Goal: Task Accomplishment & Management: Manage account settings

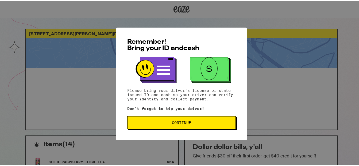
click at [183, 122] on span "Continue" at bounding box center [181, 122] width 19 height 4
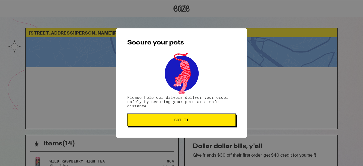
click at [183, 120] on span "Got it" at bounding box center [181, 120] width 14 height 4
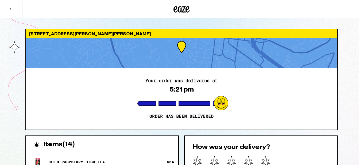
click at [10, 8] on icon at bounding box center [11, 8] width 6 height 6
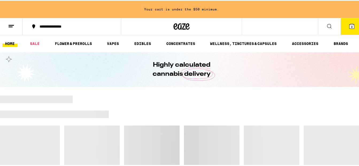
click at [11, 25] on icon at bounding box center [11, 25] width 6 height 6
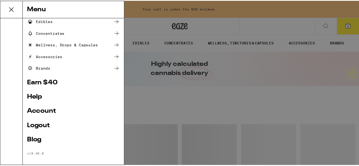
scroll to position [66, 0]
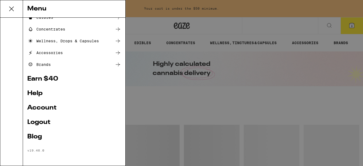
click at [42, 121] on link "Logout" at bounding box center [74, 122] width 94 height 6
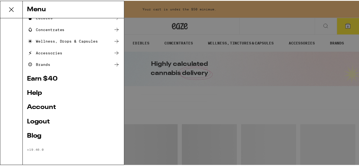
scroll to position [44, 0]
